Goal: Contribute content: Contribute content

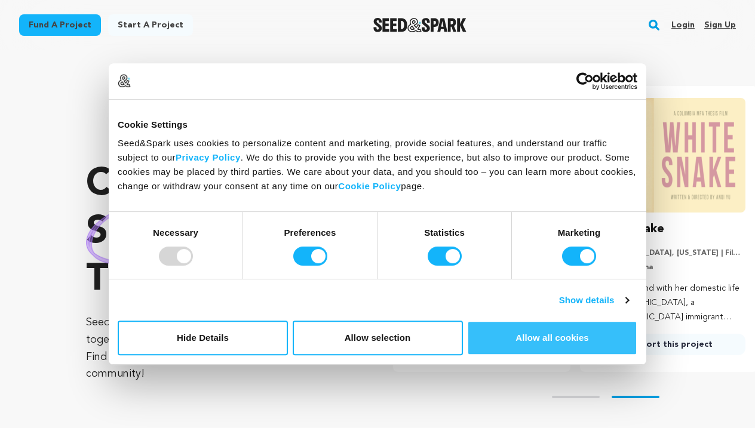
scroll to position [0, 197]
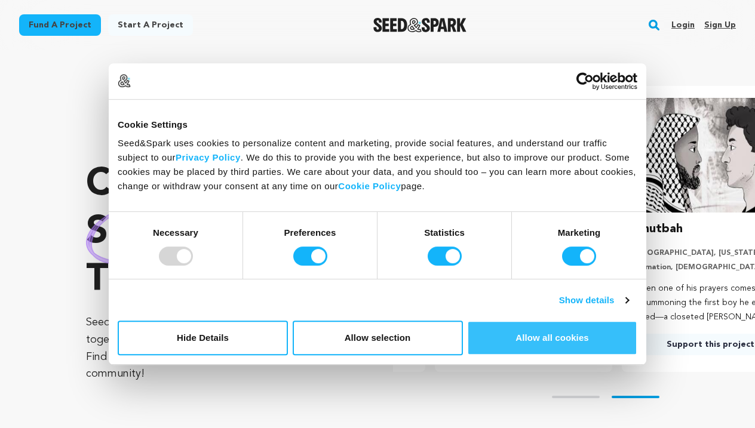
click at [506, 330] on button "Allow all cookies" at bounding box center [552, 338] width 170 height 35
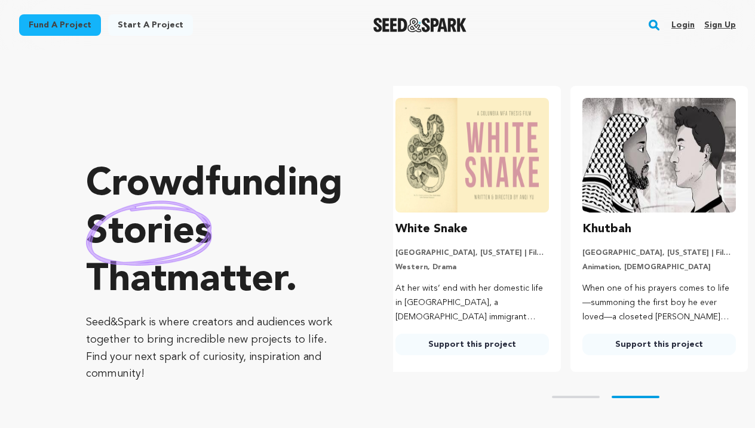
click at [685, 30] on link "Login" at bounding box center [682, 25] width 23 height 19
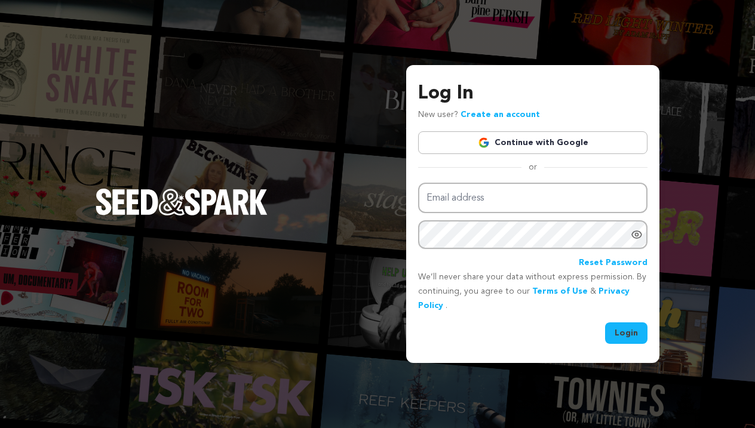
click at [570, 148] on link "Continue with Google" at bounding box center [532, 142] width 229 height 23
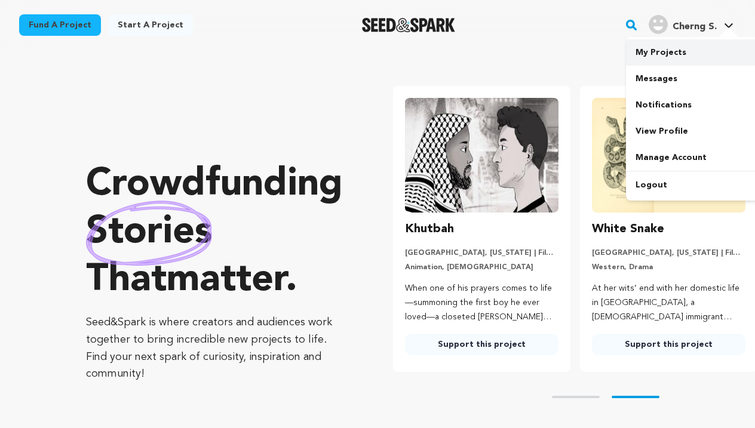
scroll to position [0, 197]
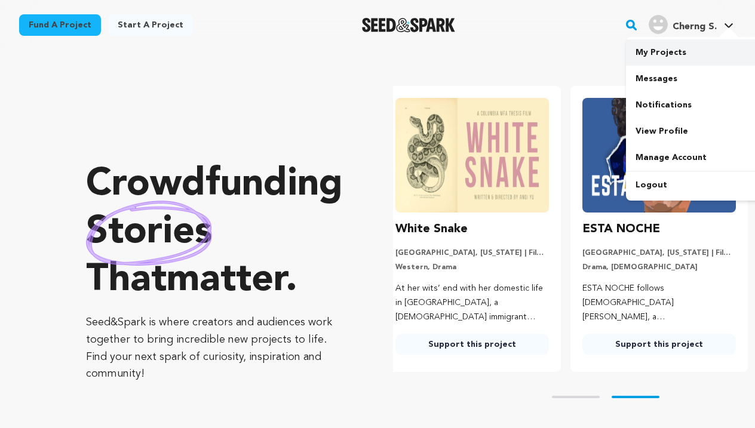
click at [680, 55] on link "My Projects" at bounding box center [693, 52] width 134 height 26
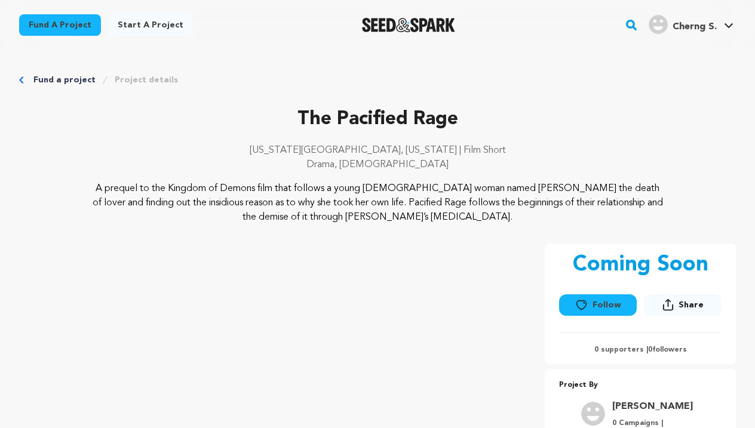
click at [401, 220] on p "A prequel to the Kingdom of Demons film that follows a young [DEMOGRAPHIC_DATA]…" at bounding box center [377, 203] width 573 height 43
click at [19, 79] on icon "Breadcrumb" at bounding box center [21, 79] width 5 height 7
click at [41, 77] on link "Fund a project" at bounding box center [64, 80] width 62 height 12
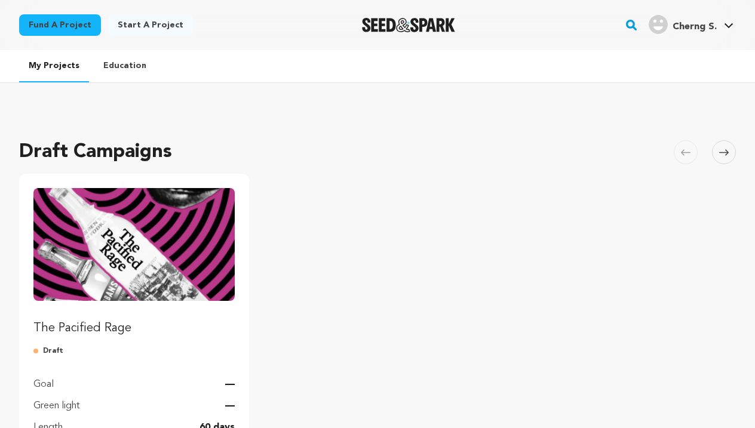
click at [194, 284] on img "Fund The Pacified Rage" at bounding box center [133, 244] width 201 height 113
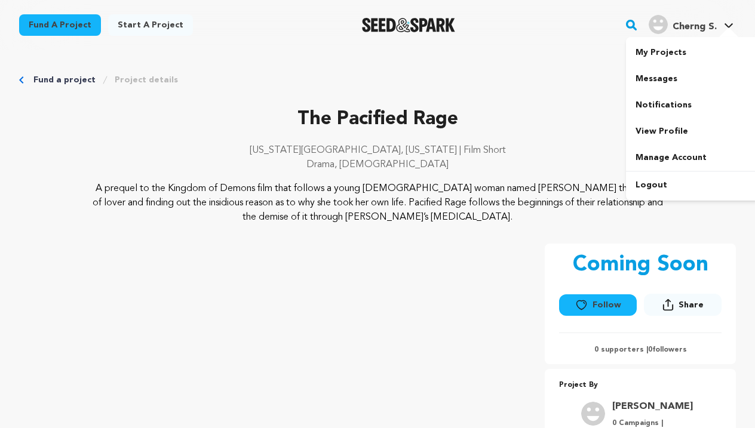
click at [724, 30] on div at bounding box center [729, 33] width 24 height 12
click at [691, 62] on link "My Projects" at bounding box center [693, 52] width 134 height 26
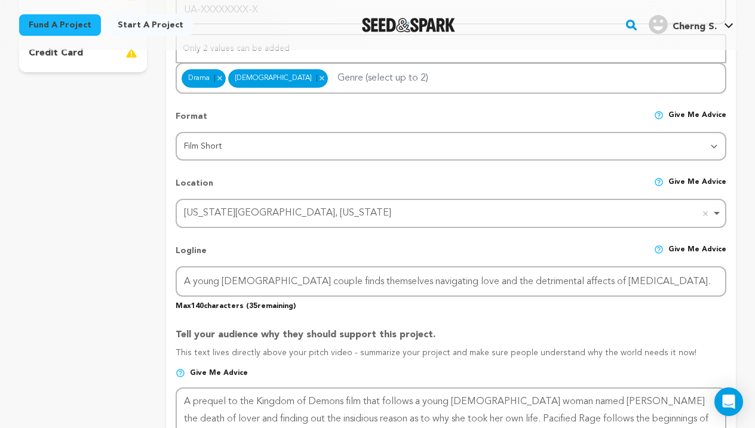
scroll to position [450, 0]
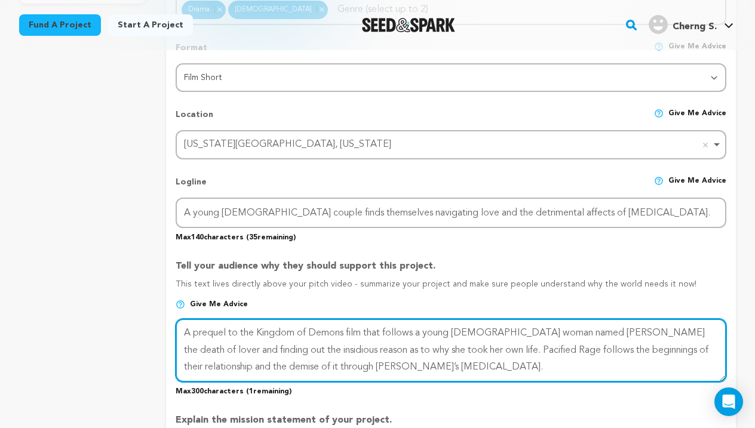
click at [451, 362] on textarea at bounding box center [451, 350] width 551 height 63
type textarea "A prequel to the Kingdom of Demons film that follows a young [DEMOGRAPHIC_DATA]…"
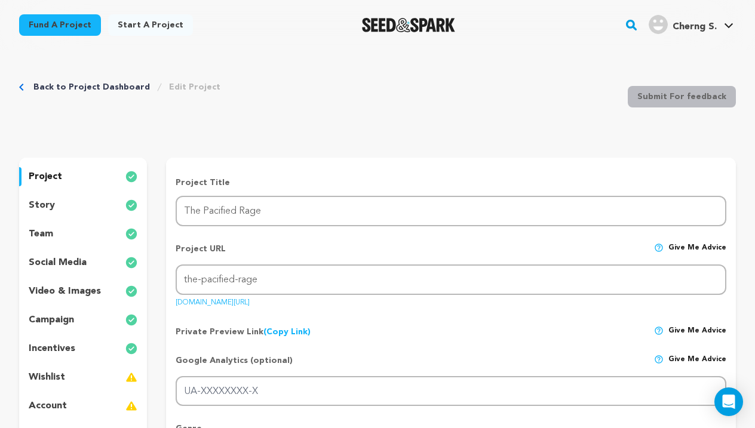
scroll to position [0, 0]
click at [103, 207] on div "story" at bounding box center [83, 205] width 128 height 19
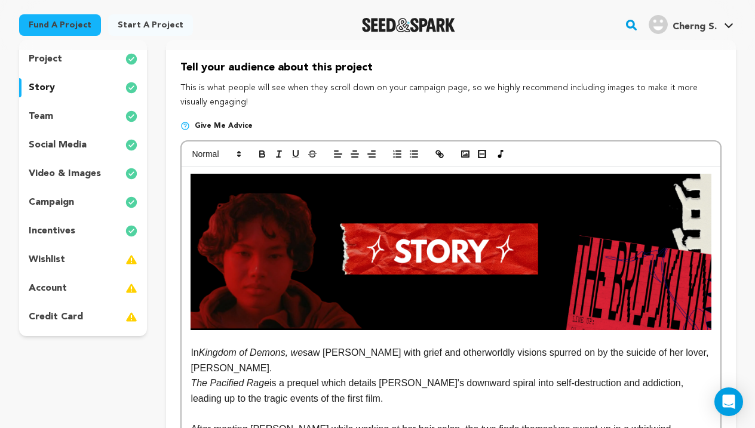
scroll to position [167, 0]
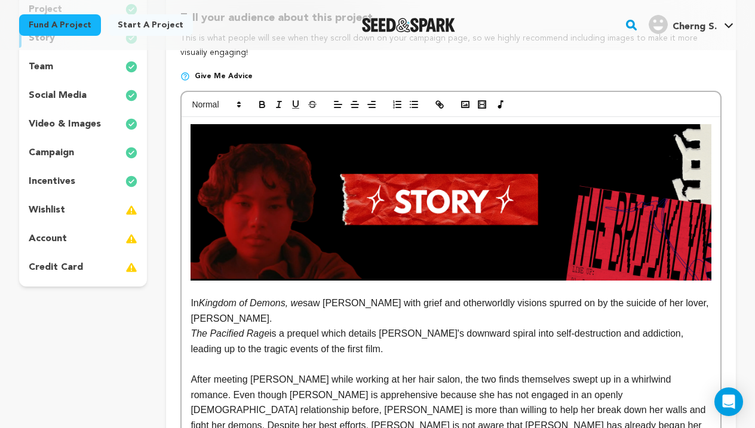
click at [61, 205] on p "wishlist" at bounding box center [47, 210] width 36 height 14
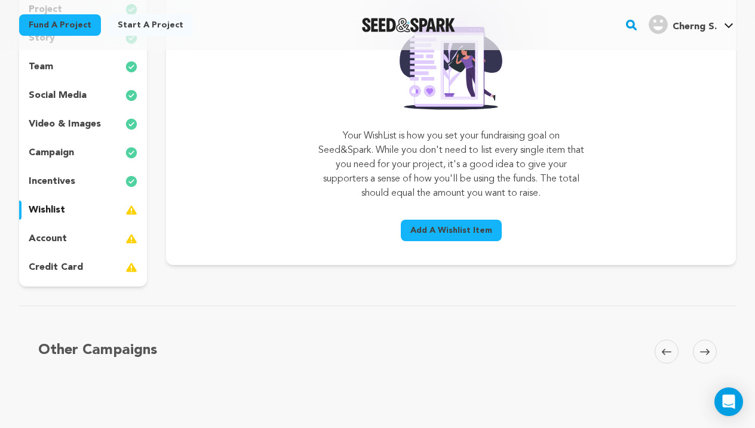
click at [73, 187] on p "incentives" at bounding box center [52, 181] width 47 height 14
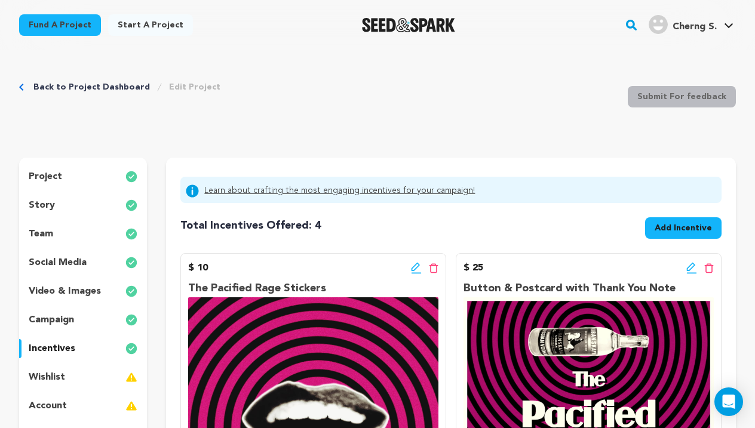
click at [664, 220] on button "Add Incentive" at bounding box center [683, 228] width 76 height 22
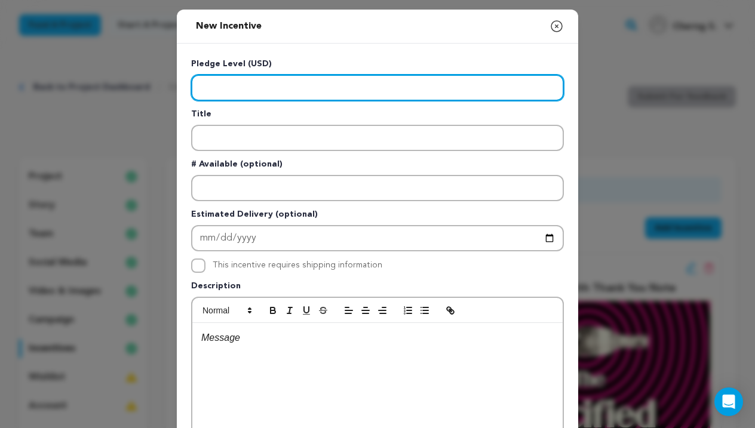
click at [368, 95] on input "Enter level" at bounding box center [377, 88] width 373 height 26
type input "75"
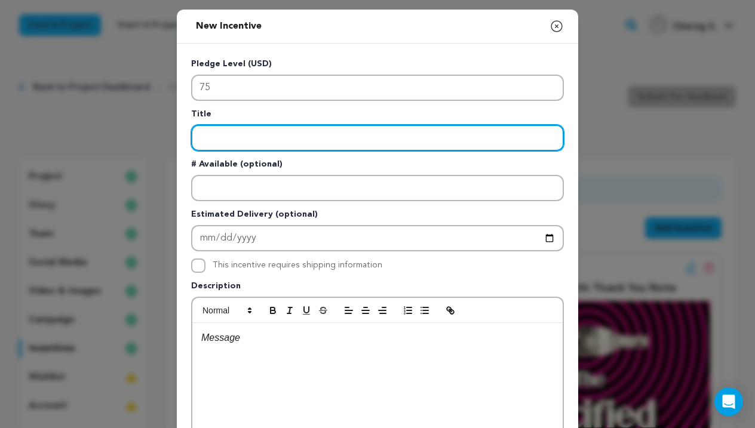
click at [346, 141] on input "Enter title" at bounding box center [377, 138] width 373 height 26
type input "e"
type input "Early Bird Film Screening and Q+A"
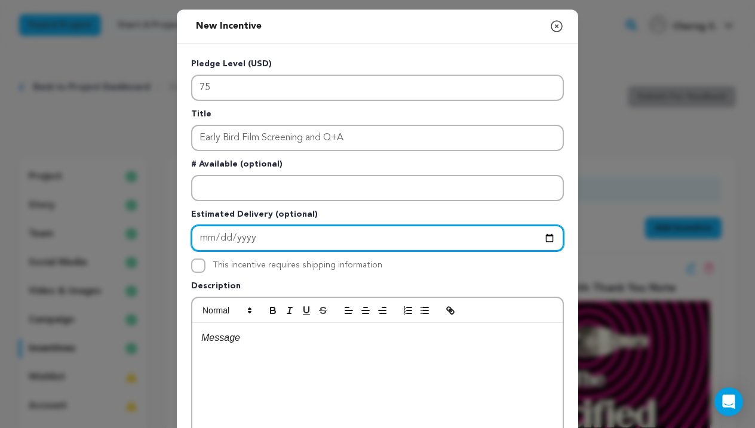
click at [325, 242] on input "Enter Estimated Delivery" at bounding box center [377, 238] width 373 height 26
click at [286, 241] on input "Enter Estimated Delivery" at bounding box center [377, 238] width 373 height 26
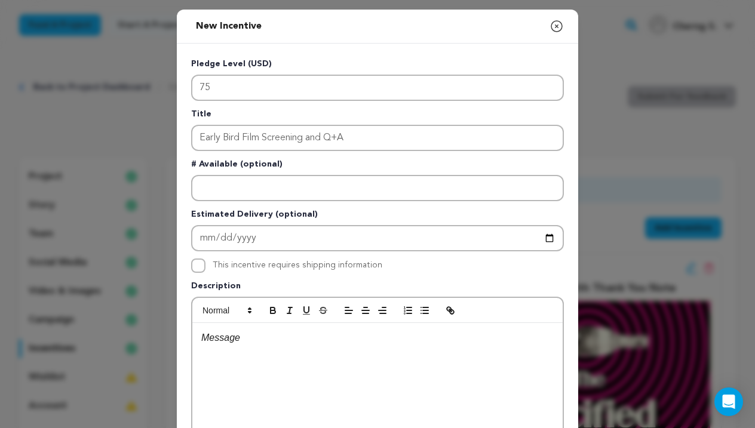
click at [308, 262] on label "This incentive requires shipping information" at bounding box center [298, 265] width 170 height 8
click at [205, 262] on input "This incentive requires shipping information" at bounding box center [198, 266] width 14 height 14
click at [250, 266] on label "This incentive requires shipping information" at bounding box center [298, 265] width 170 height 8
click at [205, 266] on input "This incentive requires shipping information" at bounding box center [198, 266] width 14 height 14
checkbox input "false"
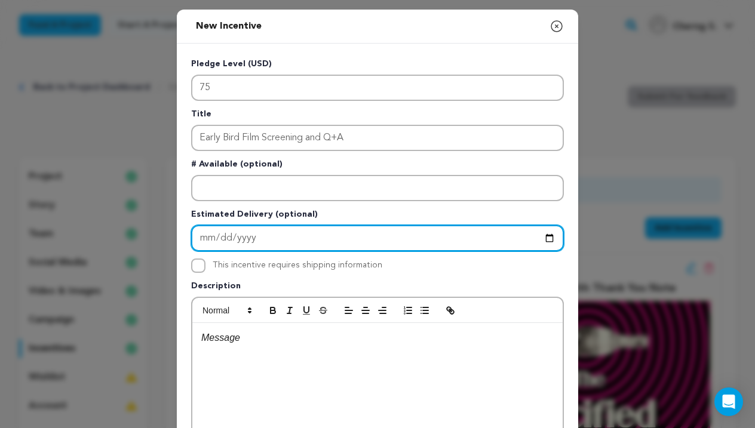
click at [253, 231] on input "Enter Estimated Delivery" at bounding box center [377, 238] width 373 height 26
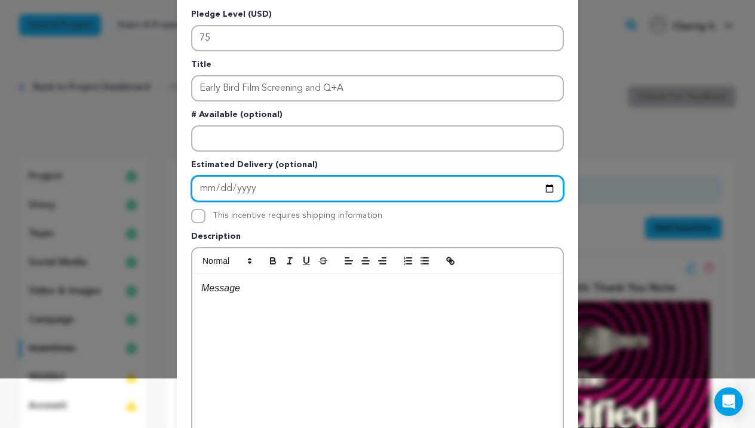
scroll to position [50, 0]
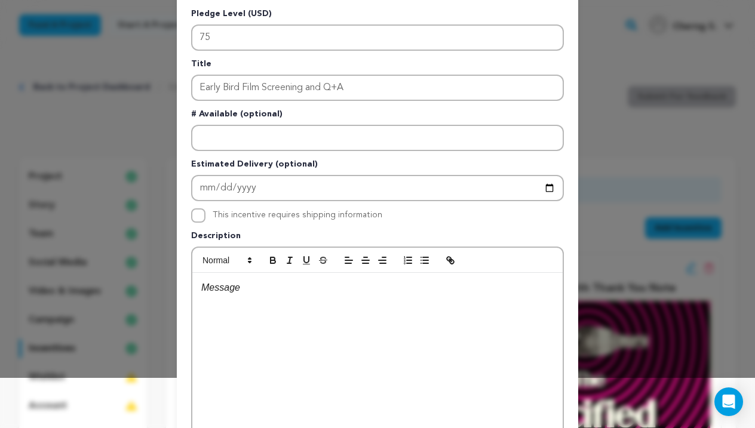
click at [257, 173] on p "Estimated Delivery (optional)" at bounding box center [377, 166] width 373 height 17
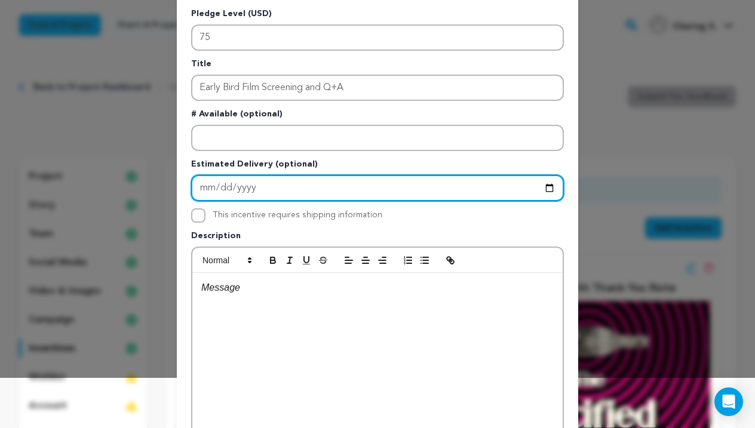
click at [247, 186] on input "Enter Estimated Delivery" at bounding box center [377, 188] width 373 height 26
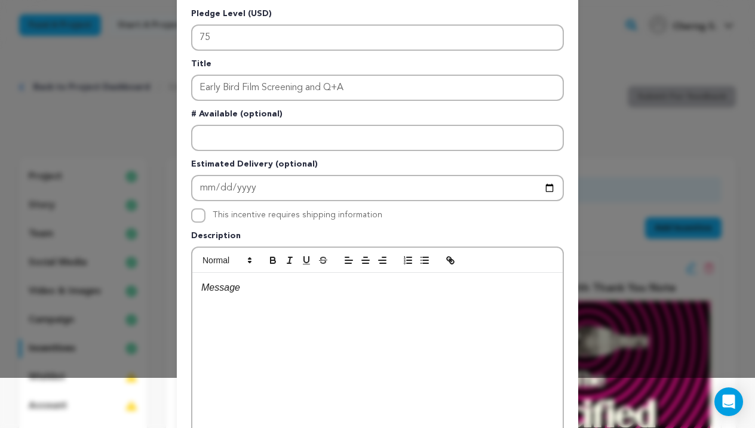
click at [295, 203] on div "Pledge Level (USD) 75 Title Early Bird Film Screening and Q+A # Available (opti…" at bounding box center [377, 260] width 373 height 504
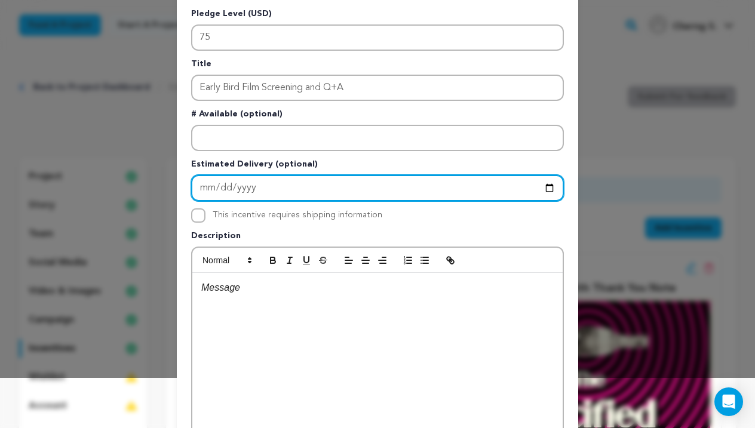
click at [373, 179] on input "Enter Estimated Delivery" at bounding box center [377, 188] width 373 height 26
click at [375, 183] on input "Enter Estimated Delivery" at bounding box center [377, 188] width 373 height 26
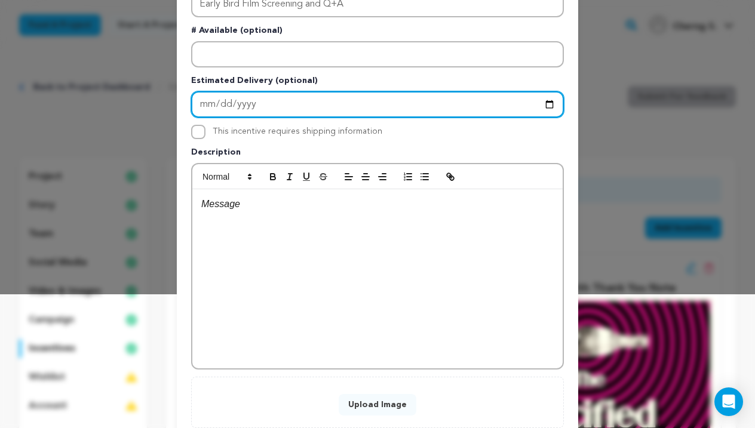
scroll to position [114, 0]
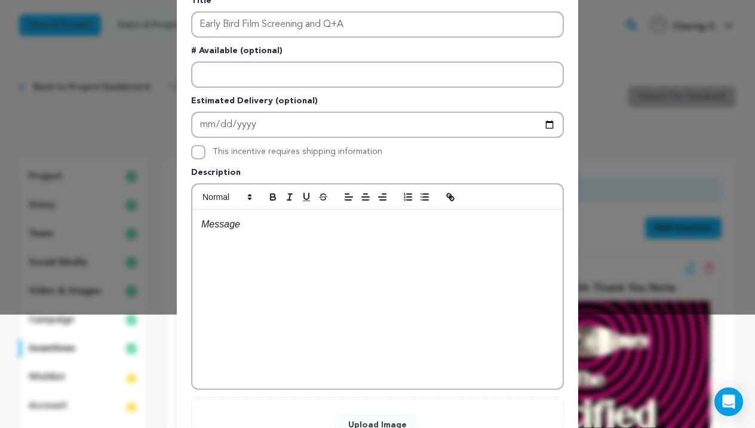
click at [363, 290] on div at bounding box center [377, 299] width 370 height 179
click at [295, 241] on div at bounding box center [377, 299] width 370 height 179
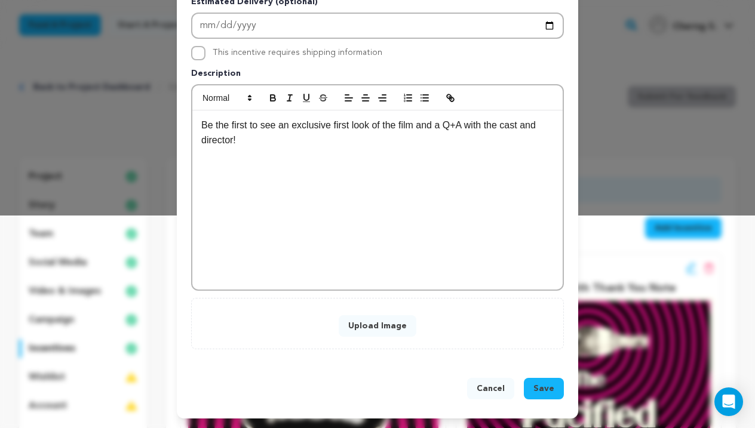
click at [359, 318] on button "Upload Image" at bounding box center [378, 326] width 78 height 22
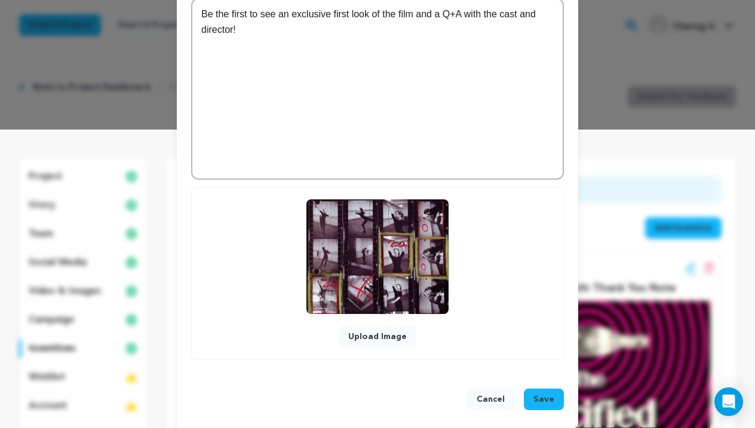
scroll to position [309, 0]
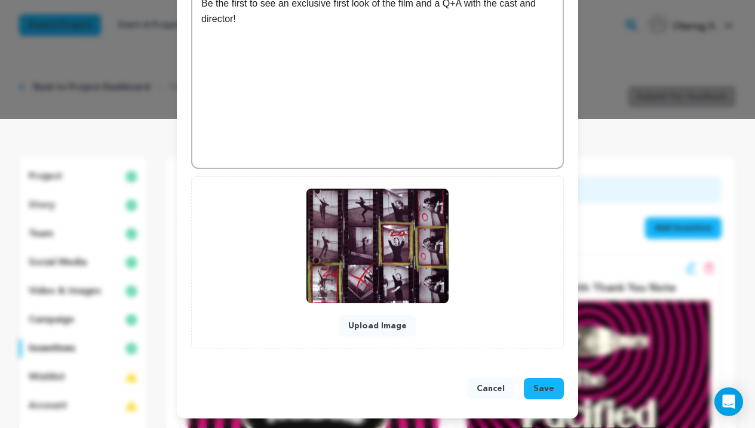
click at [545, 392] on span "Save" at bounding box center [543, 389] width 21 height 12
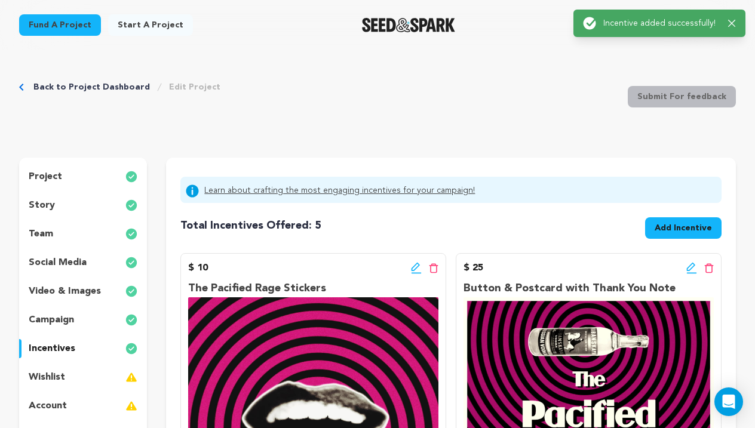
scroll to position [0, 0]
click at [665, 222] on span "Add Incentive" at bounding box center [683, 228] width 57 height 12
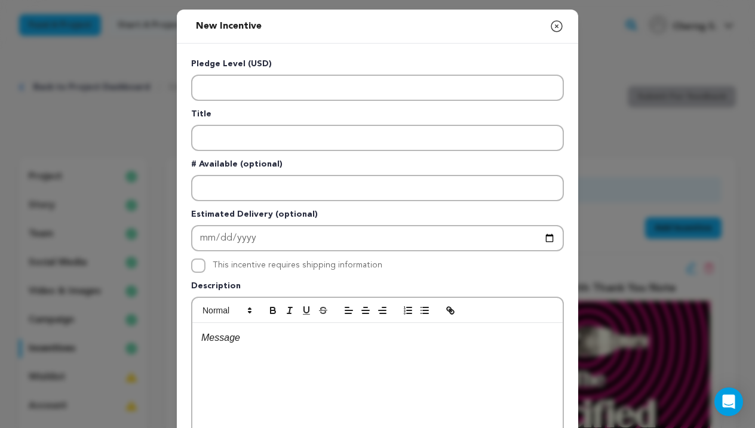
click at [552, 27] on icon "button" at bounding box center [557, 26] width 14 height 14
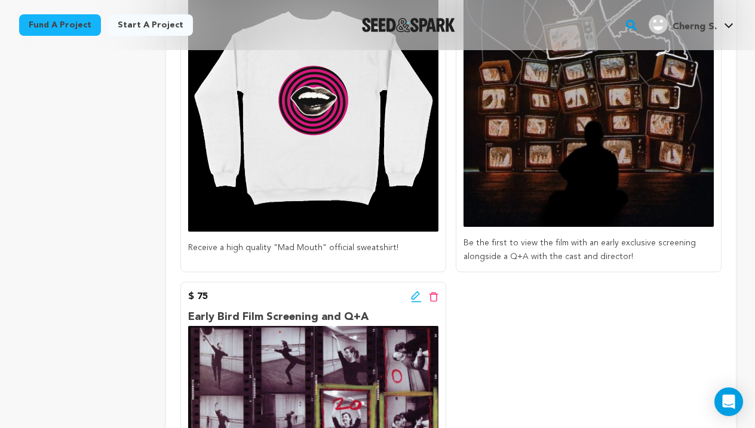
scroll to position [832, 0]
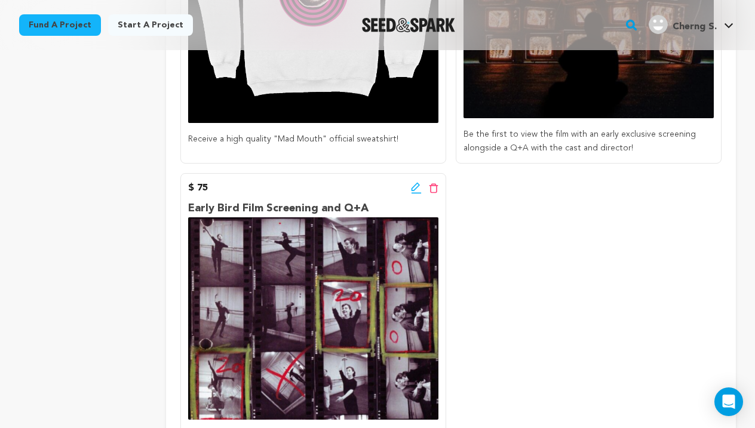
click at [418, 189] on icon at bounding box center [416, 188] width 11 height 12
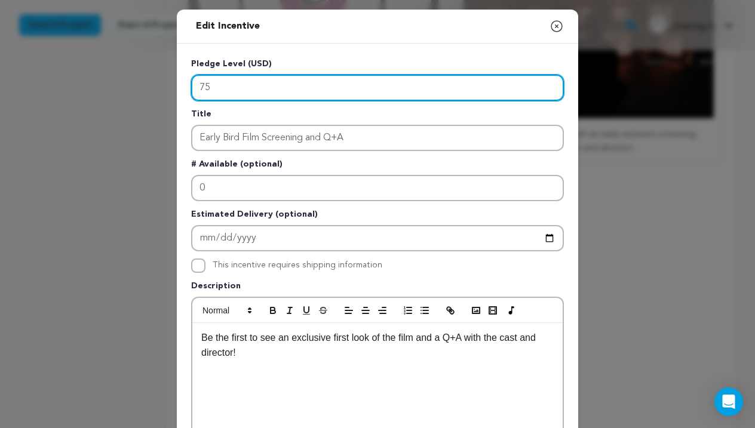
click at [287, 81] on input "75" at bounding box center [377, 88] width 373 height 26
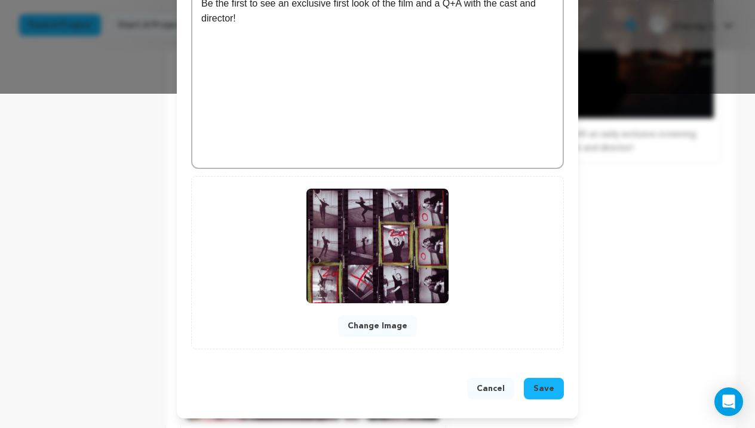
scroll to position [335, 0]
type input "150"
click at [548, 376] on div "Cancel Save" at bounding box center [377, 391] width 401 height 55
click at [545, 385] on span "Save" at bounding box center [543, 389] width 21 height 12
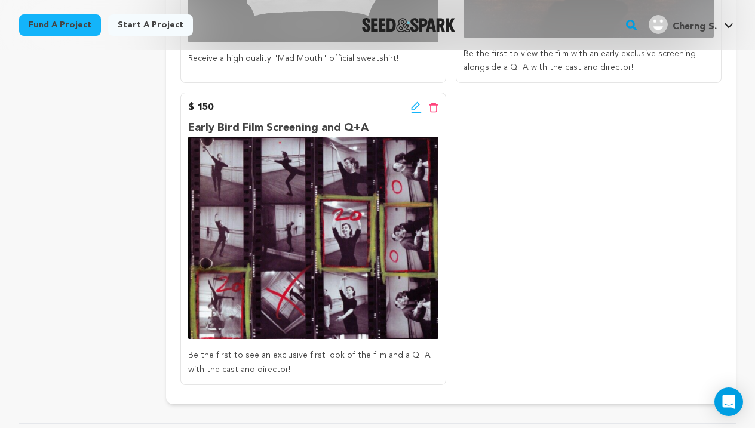
scroll to position [941, 0]
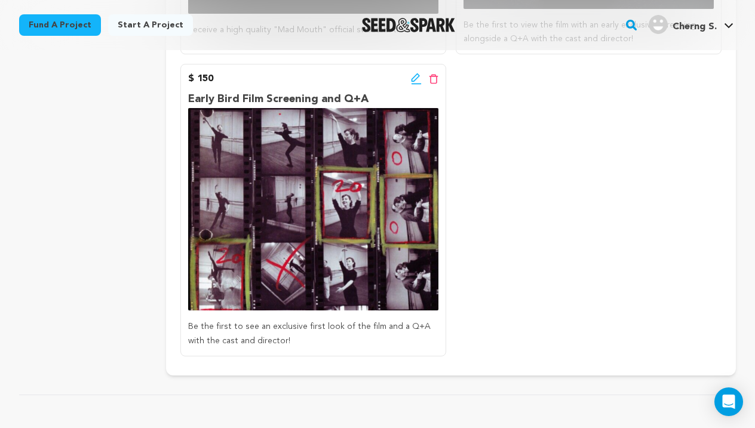
click at [412, 75] on icon at bounding box center [416, 79] width 11 height 12
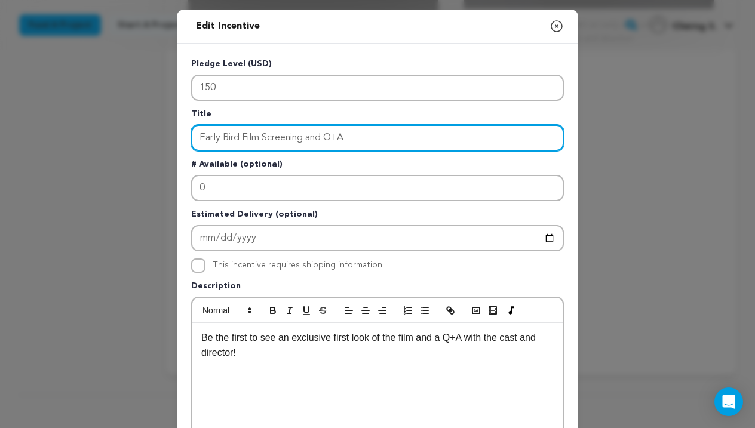
click at [333, 137] on input "Early Bird Film Screening and Q+A" at bounding box center [377, 138] width 373 height 26
paste input "Framed filmed strips (signed by the cast)"
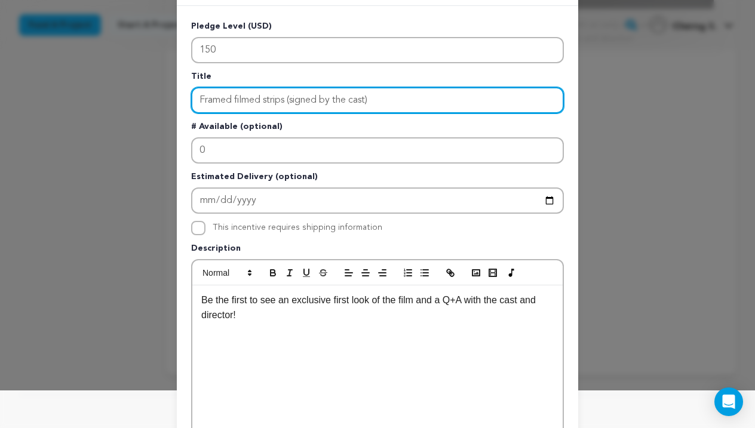
type input "Framed filmed strips (signed by the cast)"
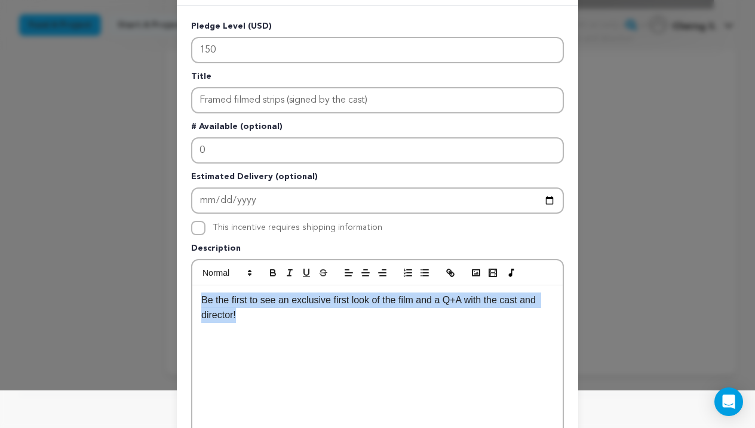
drag, startPoint x: 298, startPoint y: 339, endPoint x: 165, endPoint y: 281, distance: 144.7
click at [165, 281] on div "Edit Incentive Close modal Pledge Level (USD) 150 Title Framed filmed strips (s…" at bounding box center [377, 343] width 755 height 763
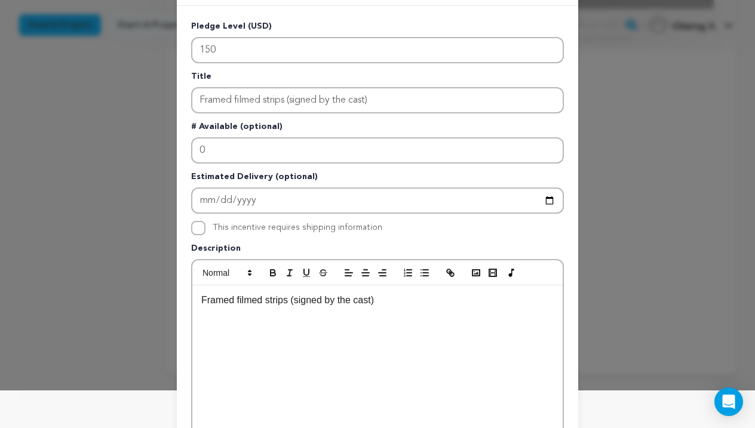
scroll to position [5, 0]
click at [237, 321] on div "Framed filmed strips (signed by the cast)" at bounding box center [377, 375] width 370 height 179
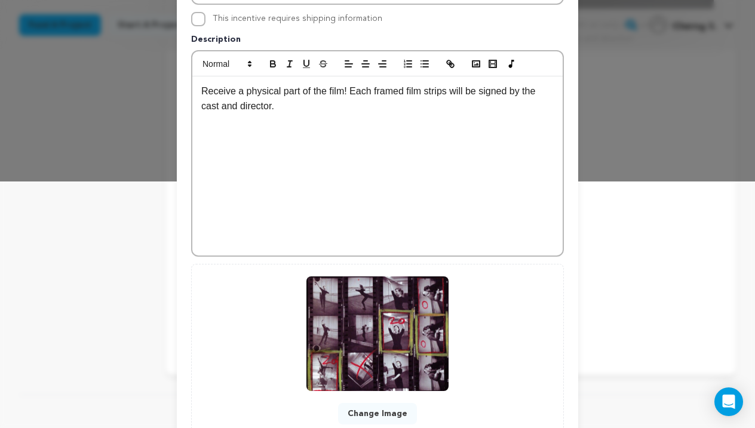
scroll to position [335, 0]
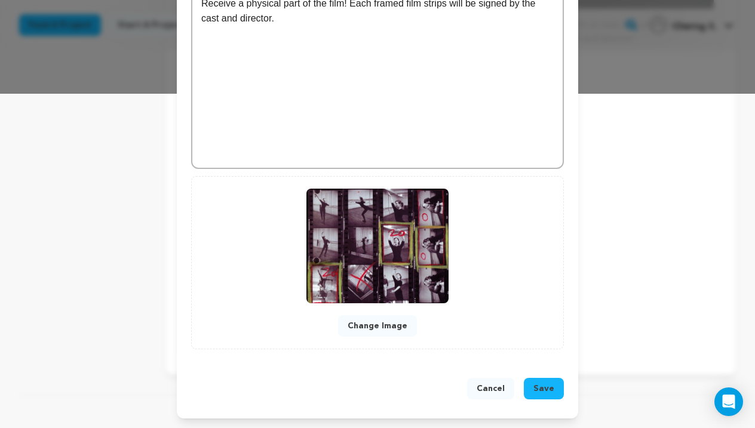
click at [552, 384] on span "Save" at bounding box center [543, 389] width 21 height 12
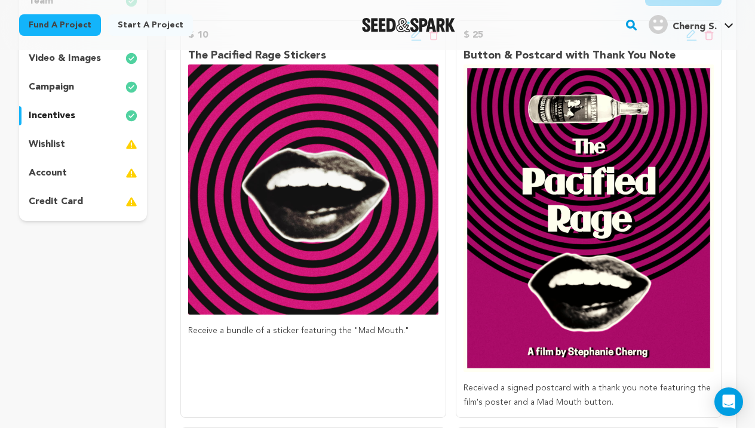
scroll to position [93, 0]
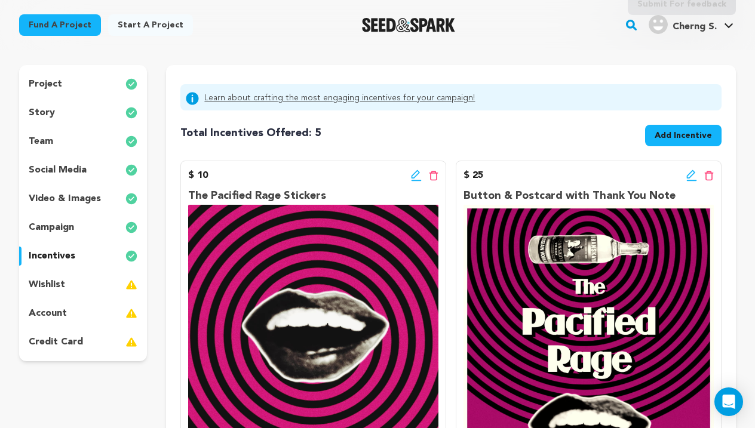
click at [685, 128] on button "Add Incentive" at bounding box center [683, 136] width 76 height 22
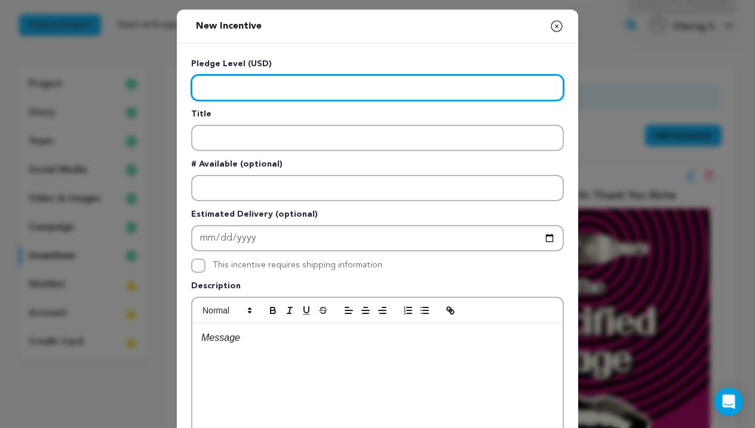
click at [245, 90] on input "Enter level" at bounding box center [377, 88] width 373 height 26
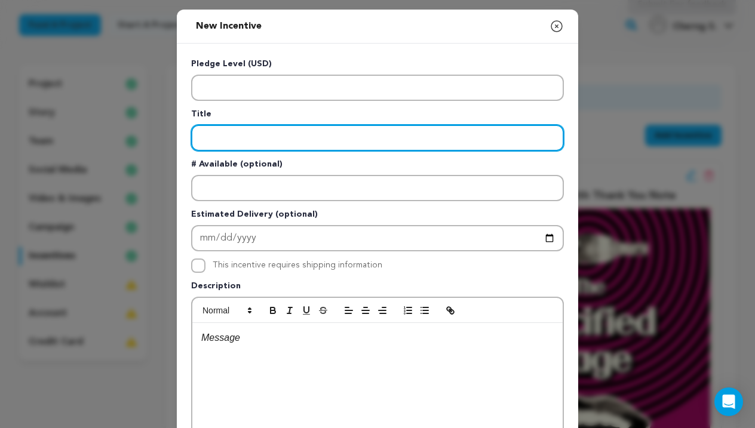
click at [232, 136] on input "Enter title" at bounding box center [377, 138] width 373 height 26
paste input "Editing Masterclass"
type input "Editing Masterclass"
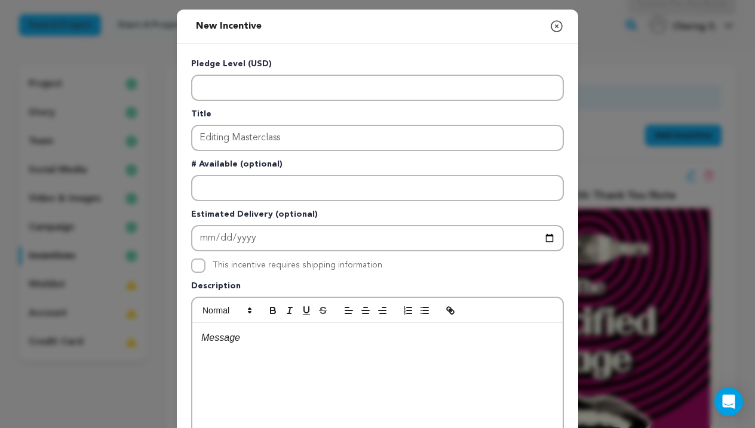
click at [664, 167] on div "New Incentive Close modal Pledge Level (USD) Title Editing Masterclass # Availa…" at bounding box center [377, 320] width 755 height 641
click at [245, 346] on div at bounding box center [377, 412] width 370 height 179
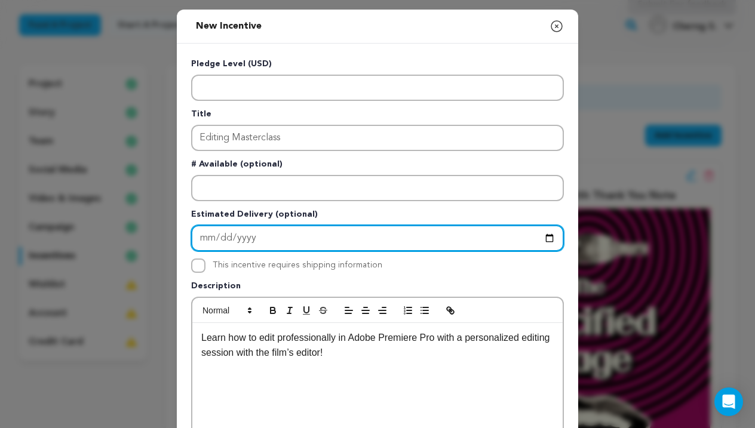
click at [343, 246] on input "Enter Estimated Delivery" at bounding box center [377, 238] width 373 height 26
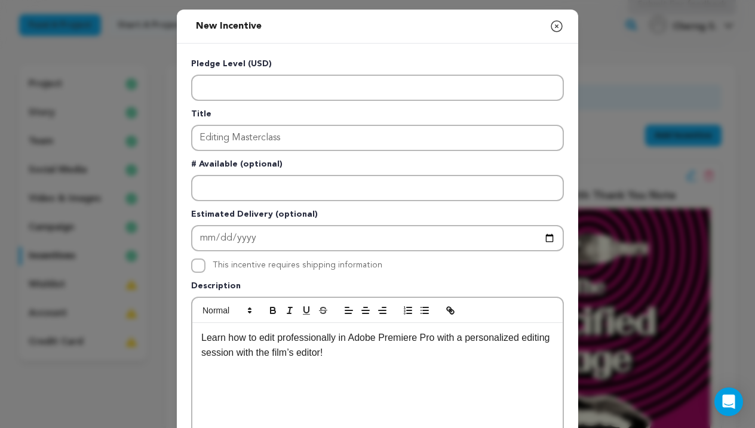
click at [335, 221] on p "Estimated Delivery (optional)" at bounding box center [377, 216] width 373 height 17
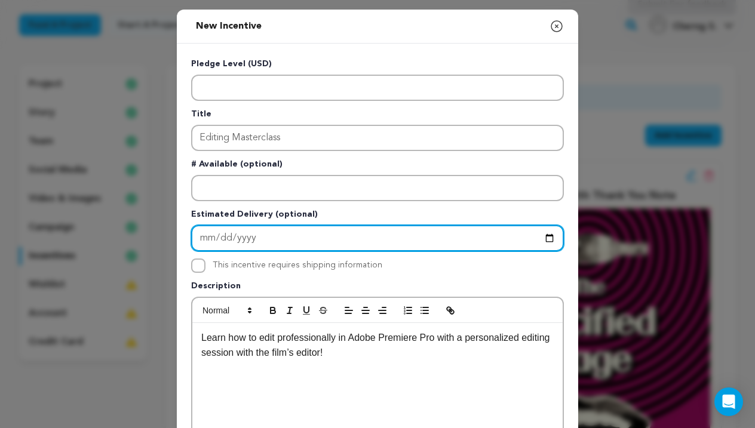
click at [331, 235] on input "Enter Estimated Delivery" at bounding box center [377, 238] width 373 height 26
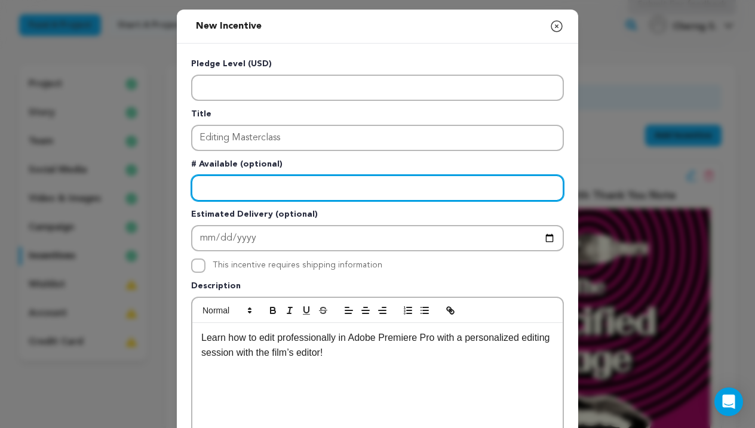
click at [382, 194] on input "Enter number available" at bounding box center [377, 188] width 373 height 26
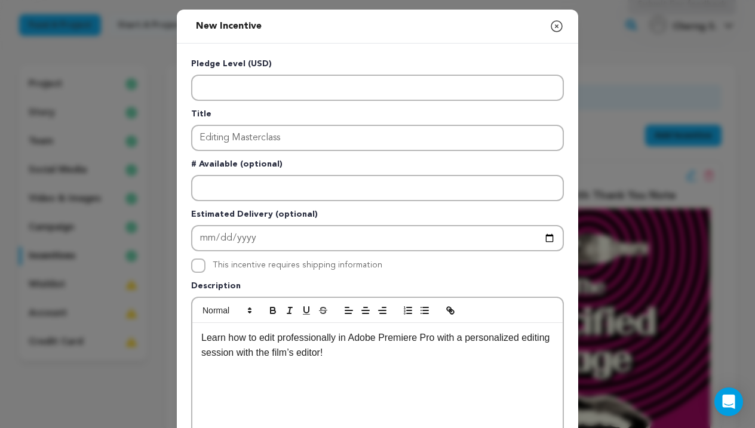
click at [557, 26] on icon "button" at bounding box center [556, 26] width 11 height 11
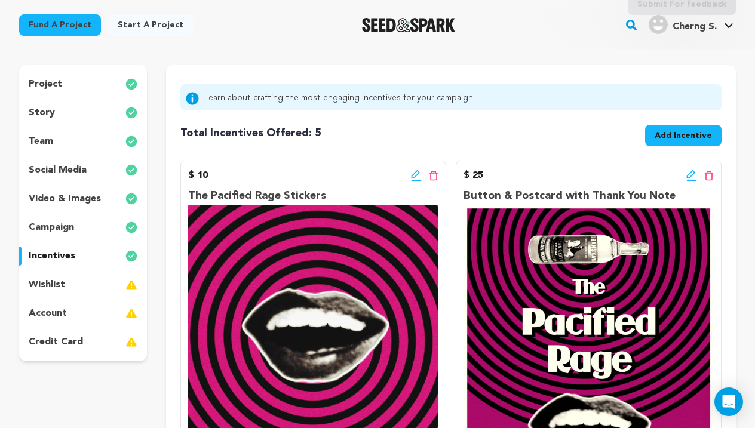
click at [693, 134] on span "Add Incentive" at bounding box center [683, 136] width 57 height 12
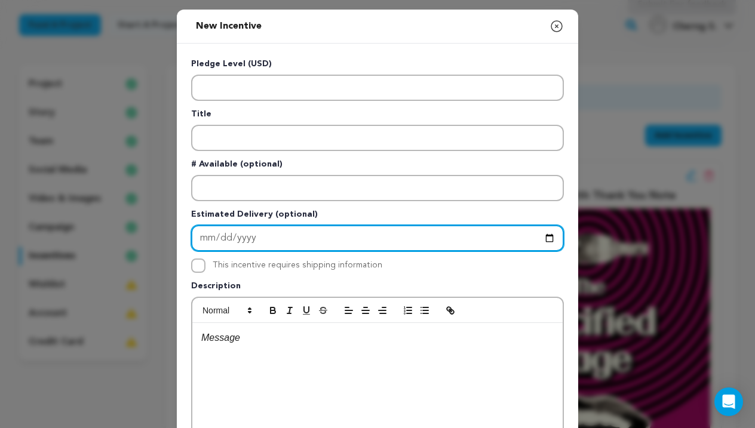
click at [529, 234] on input "Enter Estimated Delivery" at bounding box center [377, 238] width 373 height 26
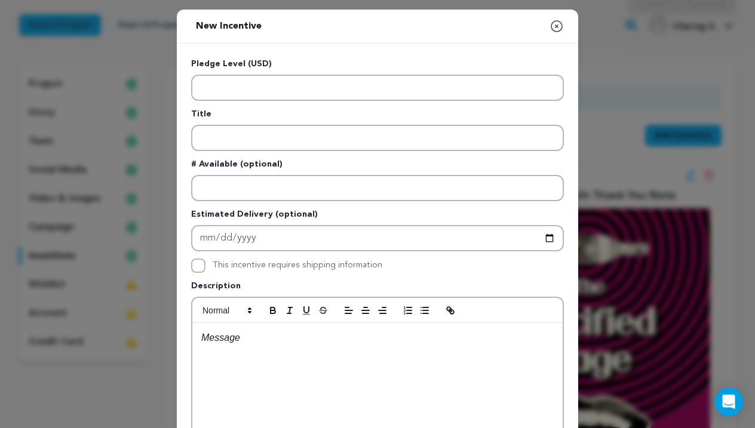
click at [404, 254] on div "Pledge Level (USD) Title # Available (optional) Estimated Delivery (optional) T…" at bounding box center [377, 310] width 373 height 504
click at [550, 30] on icon "button" at bounding box center [557, 26] width 14 height 14
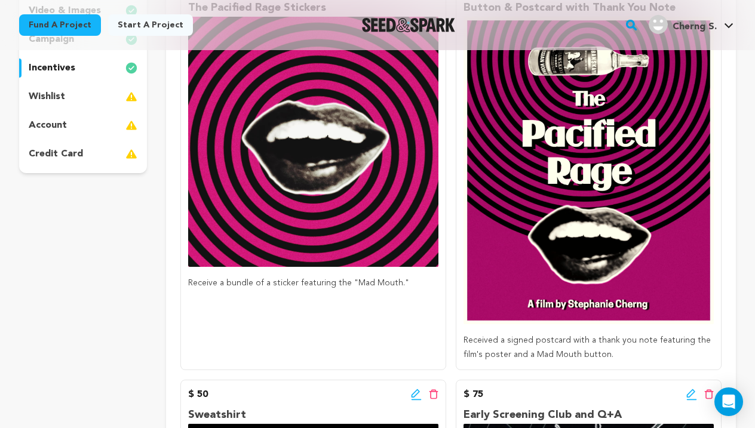
scroll to position [112, 0]
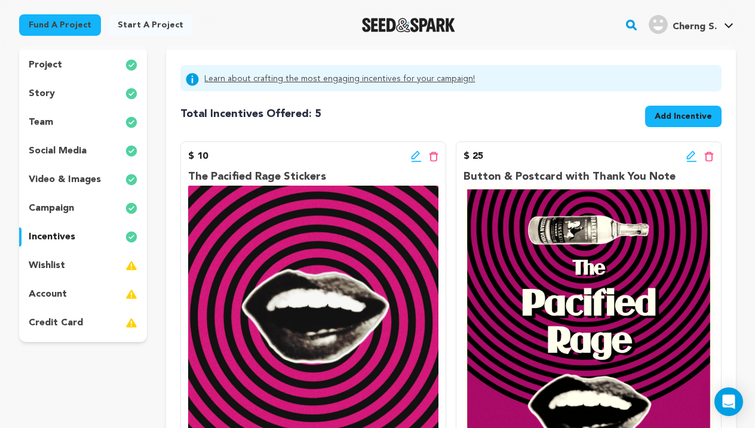
click at [667, 111] on span "Add Incentive" at bounding box center [683, 117] width 57 height 12
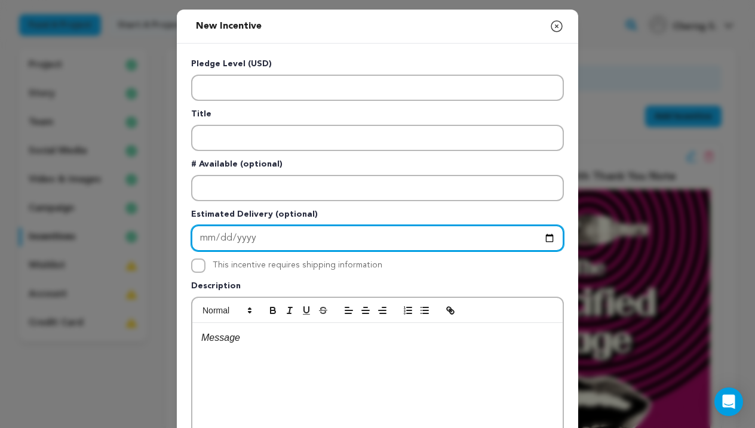
click at [455, 228] on input "Enter Estimated Delivery" at bounding box center [377, 238] width 373 height 26
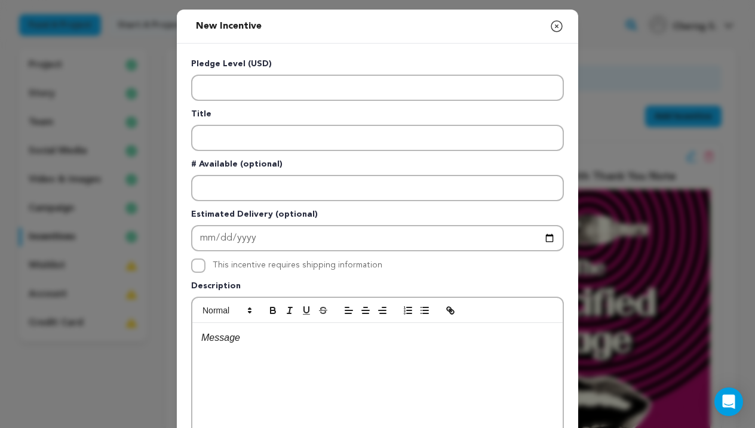
click at [673, 158] on div "New Incentive Close modal Pledge Level (USD) Title # Available (optional)" at bounding box center [377, 320] width 755 height 641
click at [560, 27] on icon "button" at bounding box center [557, 26] width 14 height 14
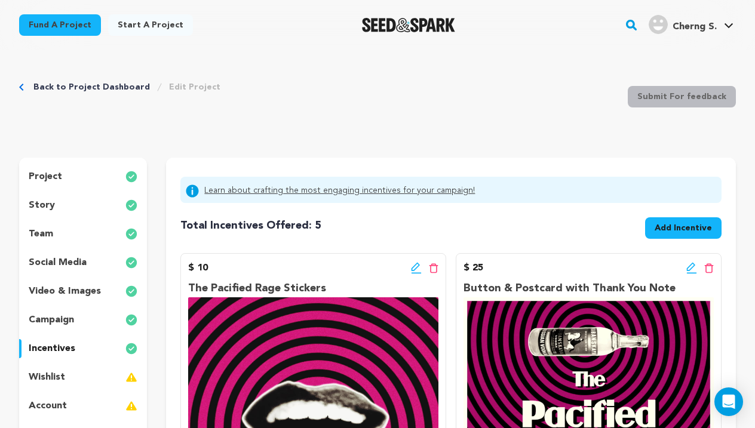
scroll to position [0, 0]
click at [674, 233] on span "Add Incentive" at bounding box center [683, 228] width 57 height 12
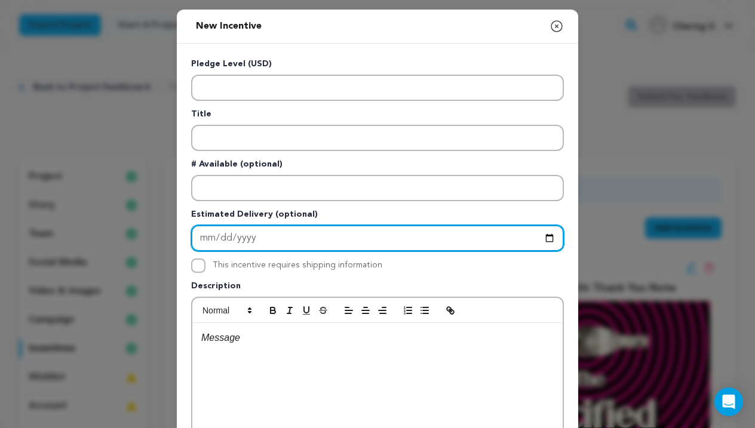
click at [469, 244] on input "Enter Estimated Delivery" at bounding box center [377, 238] width 373 height 26
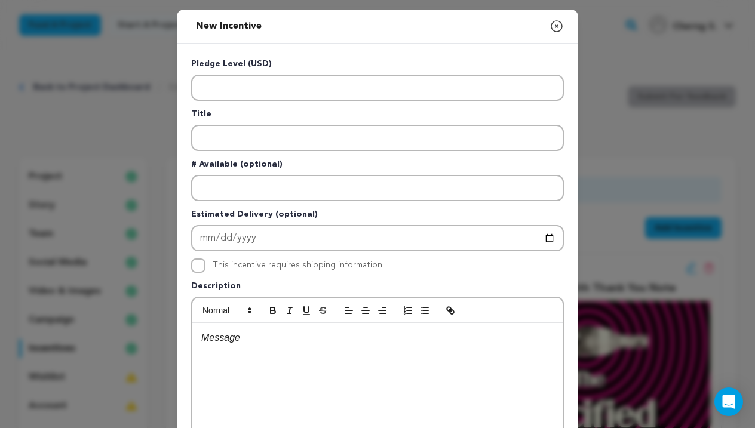
click at [329, 274] on div "Pledge Level (USD) Title # Available (optional) Estimated Delivery (optional) T…" at bounding box center [377, 310] width 373 height 504
click at [557, 30] on icon "button" at bounding box center [557, 26] width 14 height 14
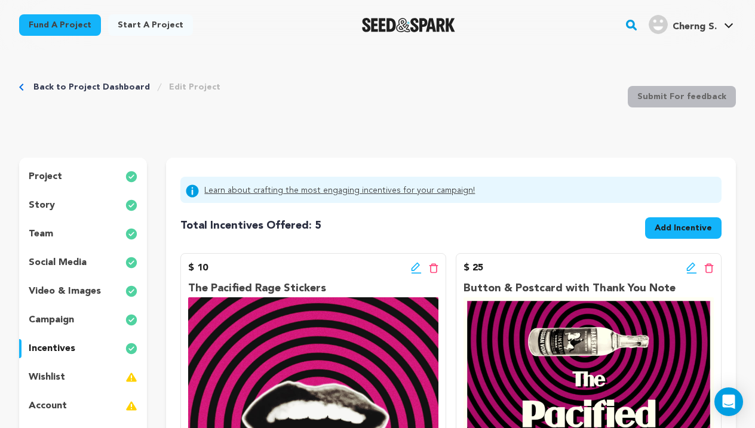
scroll to position [409, 0]
click at [654, 223] on button "Add Incentive" at bounding box center [683, 228] width 76 height 22
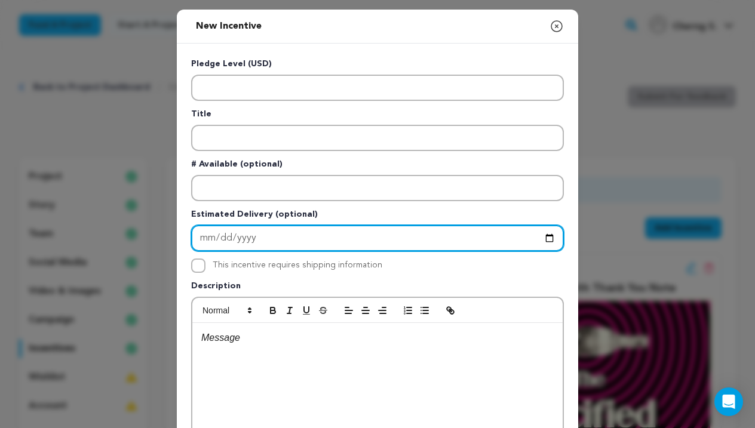
click at [533, 234] on input "Enter Estimated Delivery" at bounding box center [377, 238] width 373 height 26
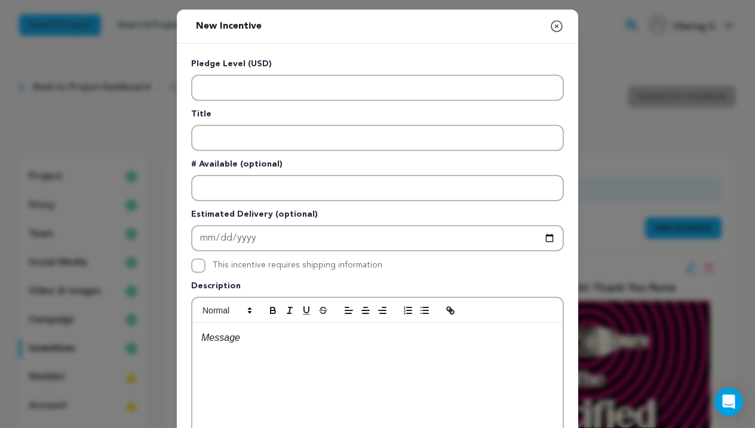
click at [321, 253] on div "Pledge Level (USD) Title # Available (optional) Estimated Delivery (optional) T…" at bounding box center [377, 310] width 373 height 504
click at [282, 267] on label "This incentive requires shipping information" at bounding box center [298, 265] width 170 height 8
click at [205, 267] on input "This incentive requires shipping information" at bounding box center [198, 266] width 14 height 14
click at [282, 267] on label "This incentive requires shipping information" at bounding box center [298, 265] width 170 height 8
click at [205, 267] on input "This incentive requires shipping information" at bounding box center [198, 266] width 14 height 14
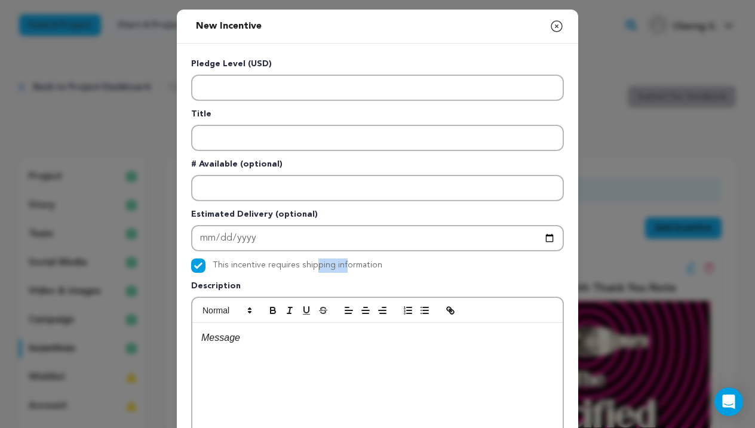
checkbox input "false"
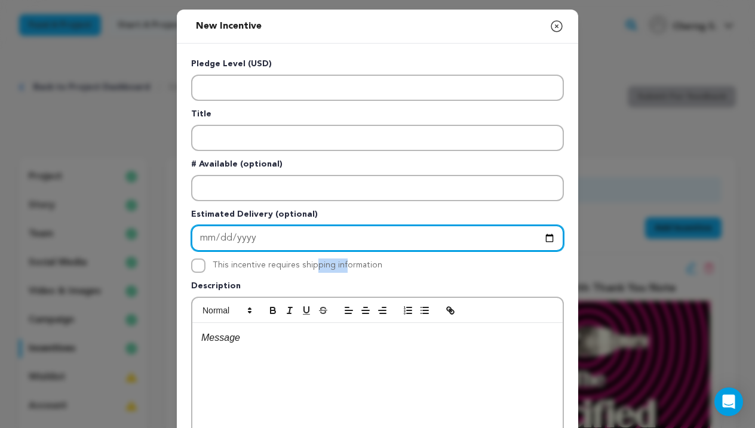
click at [256, 237] on input "Enter Estimated Delivery" at bounding box center [377, 238] width 373 height 26
type input "2025-09-22"
click at [226, 240] on input "2025-01-22" at bounding box center [377, 238] width 373 height 26
type input "2025-01-01"
click at [246, 231] on input "2025-01-01" at bounding box center [377, 238] width 373 height 26
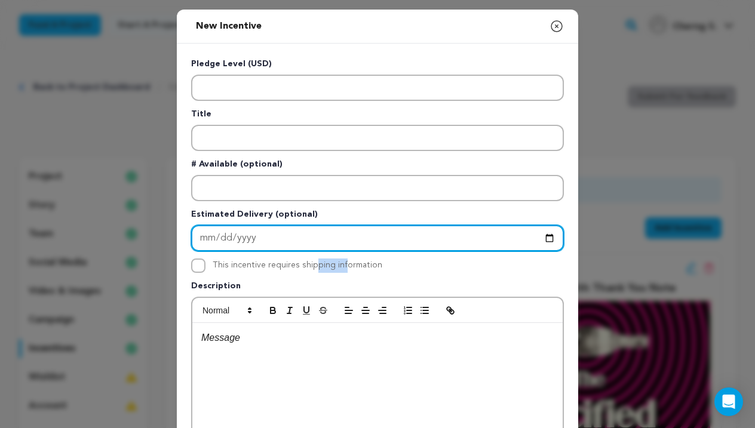
click at [246, 231] on input "2025-01-01" at bounding box center [377, 238] width 373 height 26
click at [253, 247] on input "2025-01-01" at bounding box center [377, 238] width 373 height 26
click at [276, 235] on input "2025-01-01" at bounding box center [377, 238] width 373 height 26
click at [278, 235] on input "2025-01-01" at bounding box center [377, 238] width 373 height 26
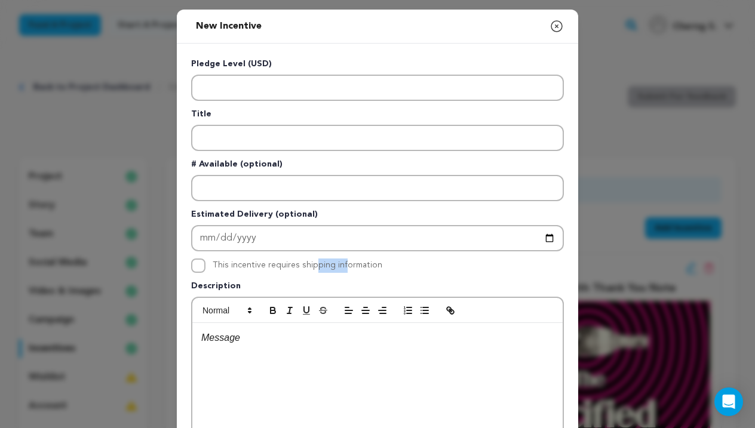
click at [139, 57] on div "New Incentive Close modal Pledge Level (USD) Title # Available (optional) 2025-…" at bounding box center [377, 320] width 755 height 641
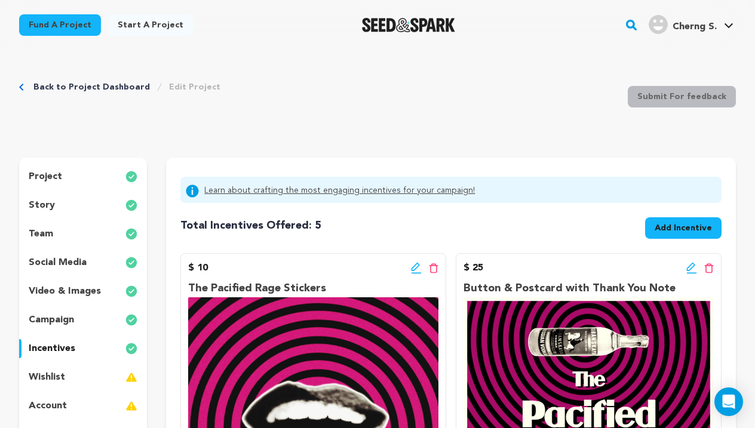
click at [701, 232] on span "Add Incentive" at bounding box center [683, 228] width 57 height 12
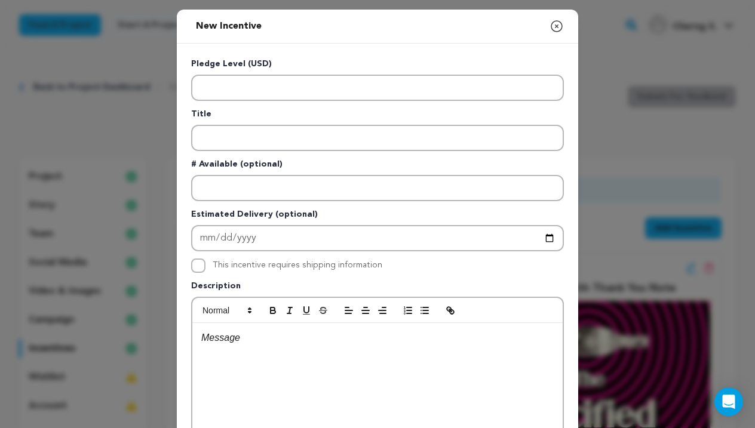
drag, startPoint x: 746, startPoint y: 158, endPoint x: 706, endPoint y: 165, distance: 40.7
click at [746, 159] on div "New Incentive Close modal Pledge Level (USD) Title # Available (optional)" at bounding box center [377, 320] width 755 height 641
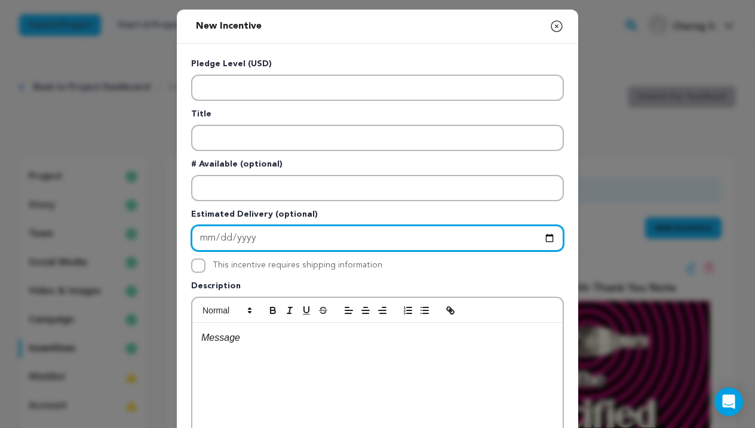
click at [522, 242] on input "Enter Estimated Delivery" at bounding box center [377, 238] width 373 height 26
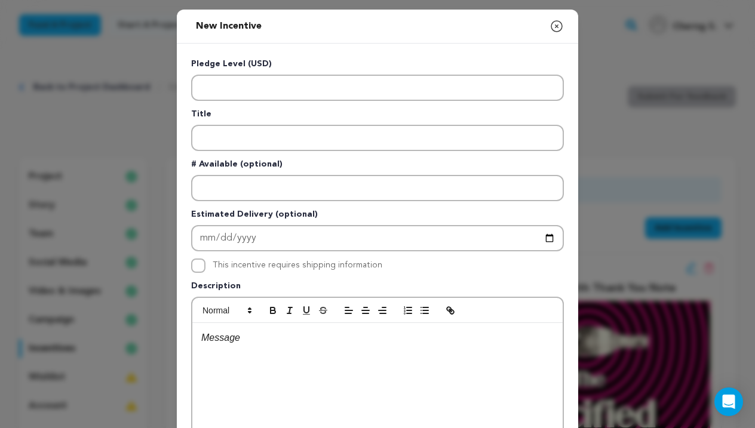
click at [297, 271] on div "This incentive requires shipping information" at bounding box center [298, 266] width 170 height 14
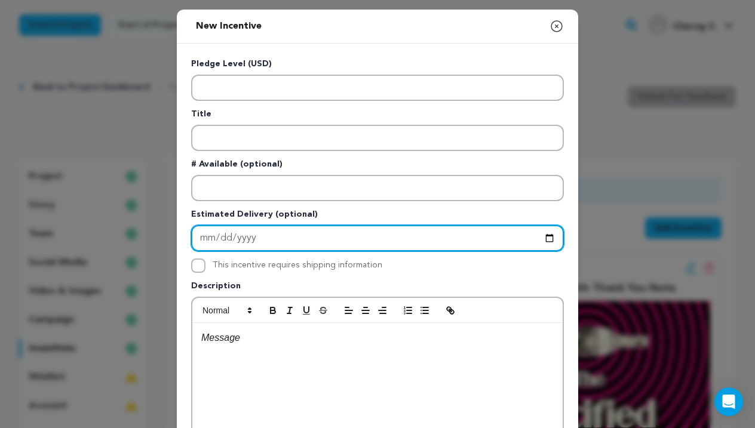
click at [314, 241] on input "Enter Estimated Delivery" at bounding box center [377, 238] width 373 height 26
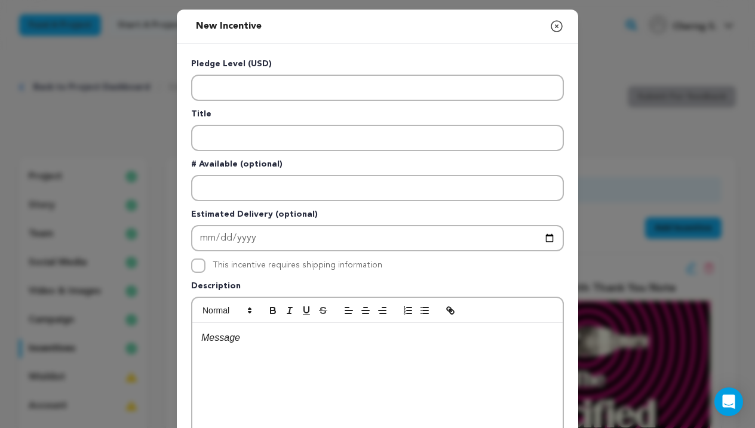
click at [621, 164] on div "New Incentive Close modal Pledge Level (USD) Title # Available (optional)" at bounding box center [377, 320] width 755 height 641
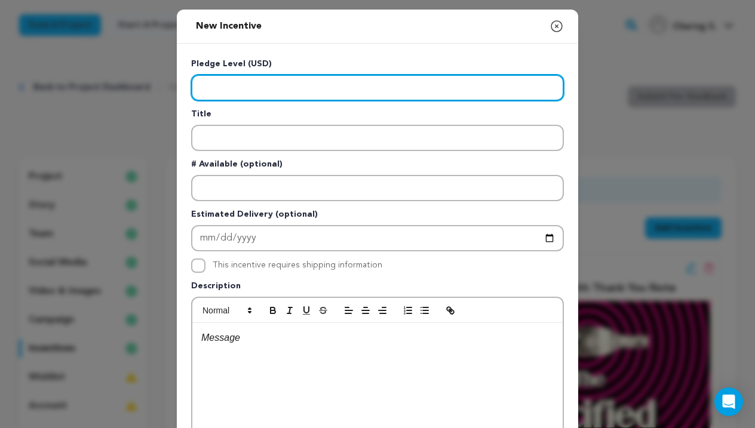
click at [230, 93] on input "Enter level" at bounding box center [377, 88] width 373 height 26
type input "200"
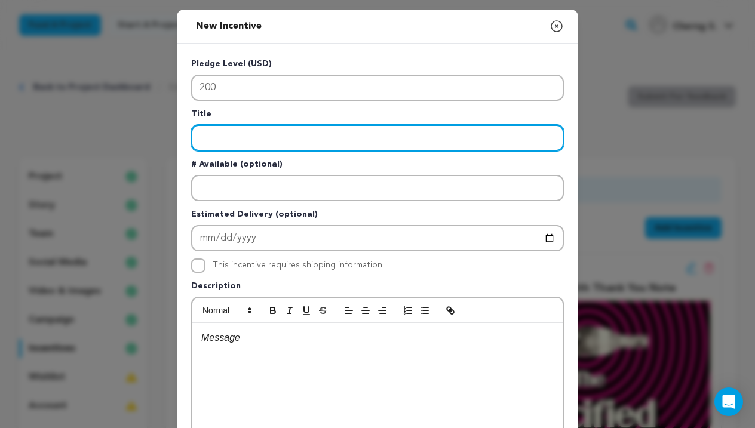
click at [228, 133] on input "Enter title" at bounding box center [377, 138] width 373 height 26
type input "Editing Masterclass"
